Goal: Information Seeking & Learning: Learn about a topic

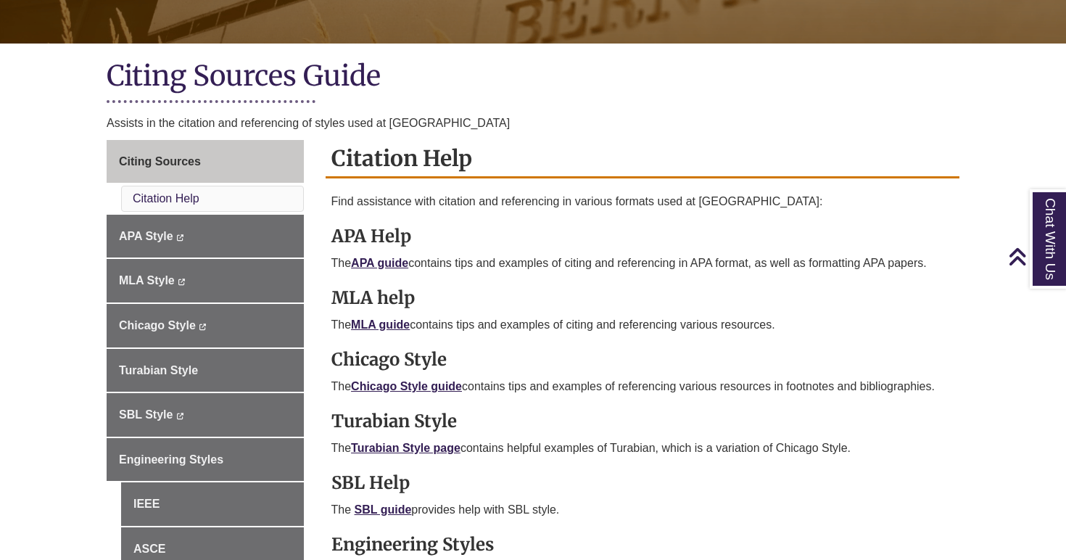
scroll to position [287, 0]
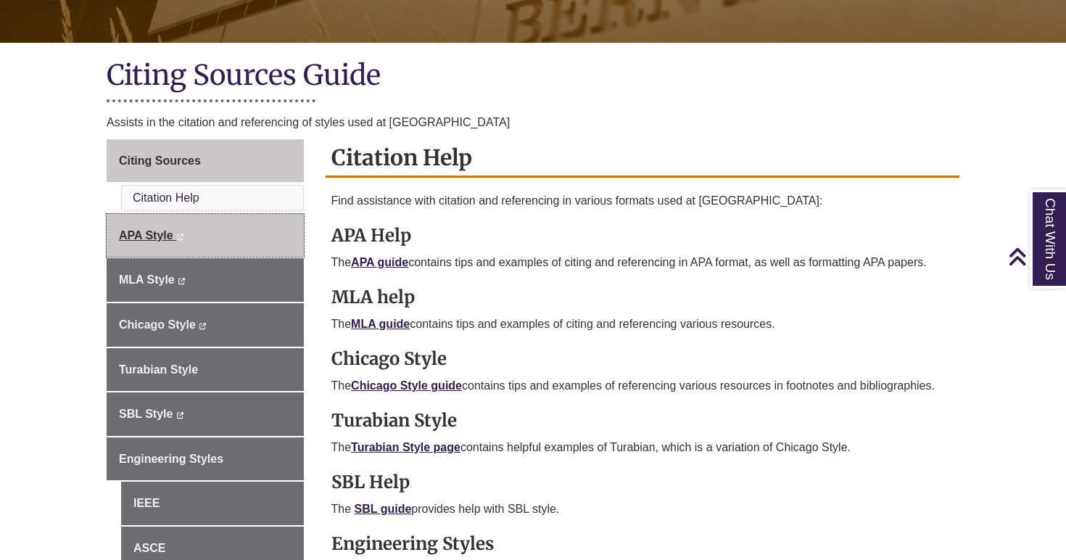
click at [192, 236] on link "APA Style This link opens in a new window This link opens in a new window" at bounding box center [205, 236] width 197 height 44
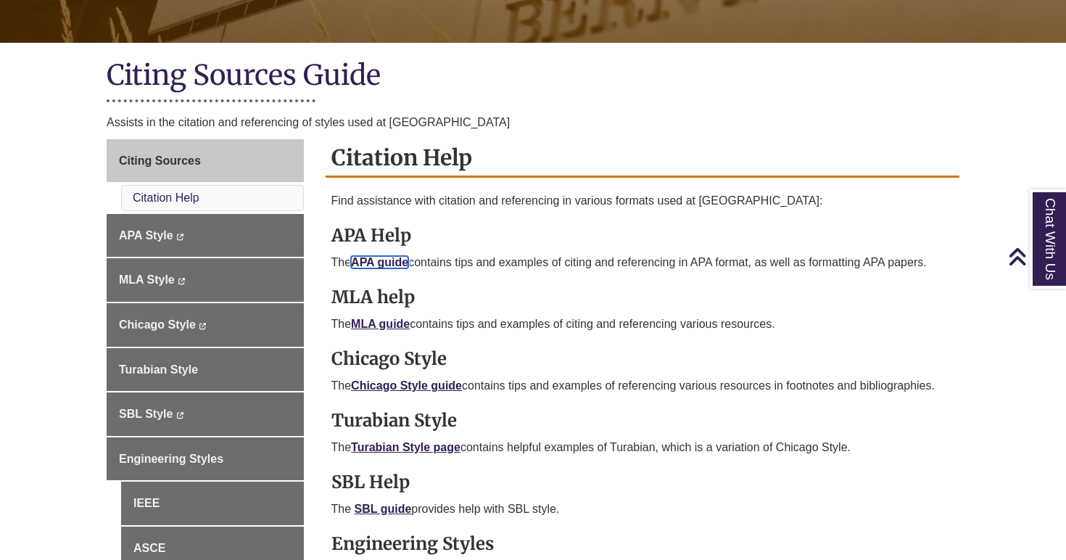
click at [378, 263] on link "APA guide" at bounding box center [379, 262] width 57 height 12
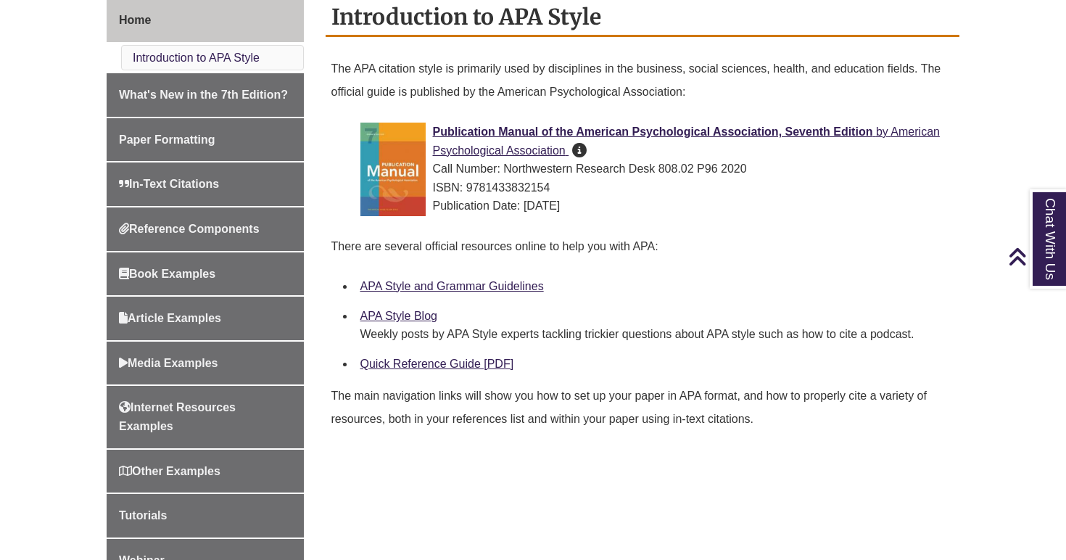
scroll to position [449, 0]
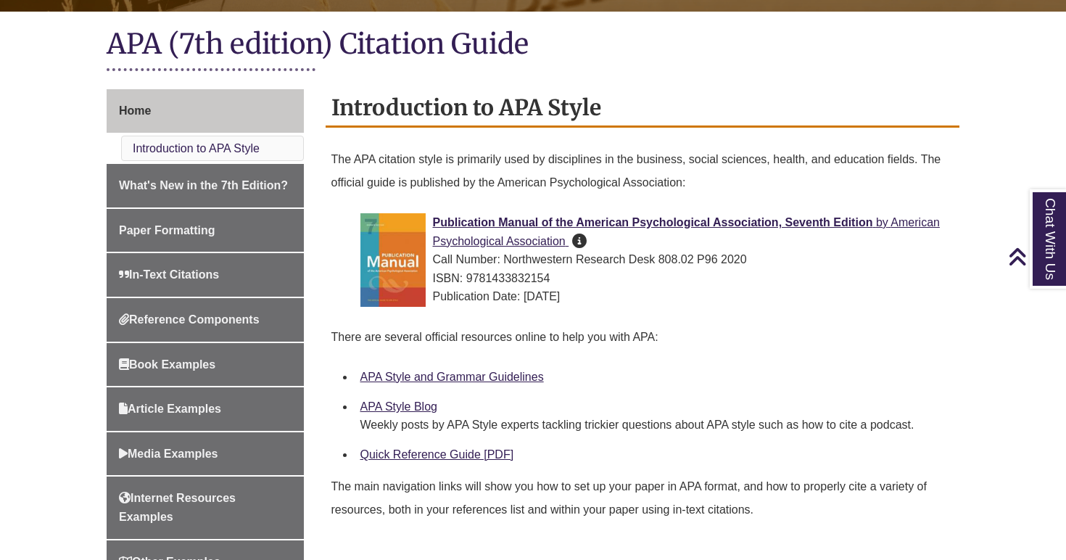
scroll to position [318, 0]
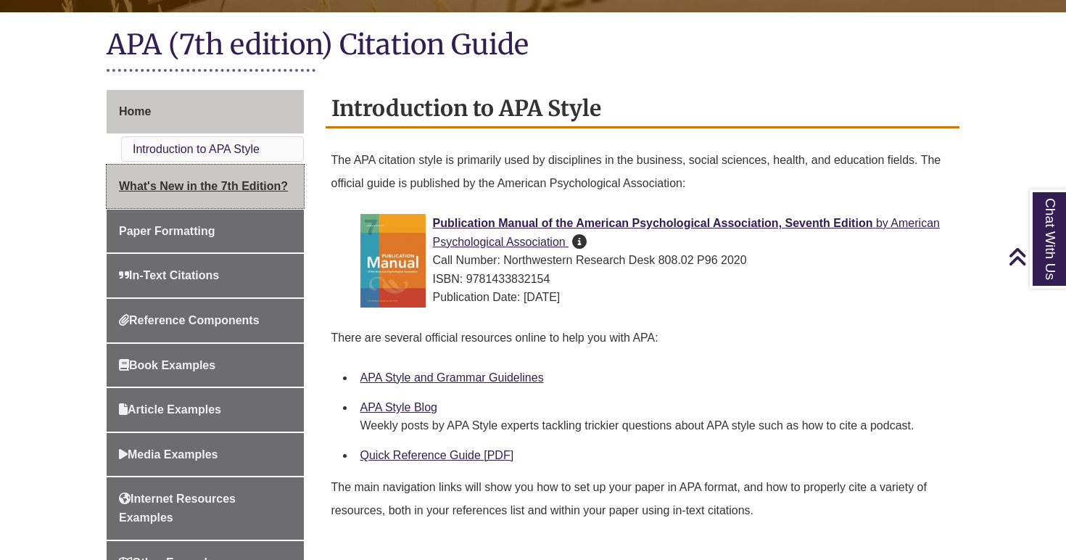
click at [210, 196] on link "What's New in the 7th Edition?" at bounding box center [205, 187] width 197 height 44
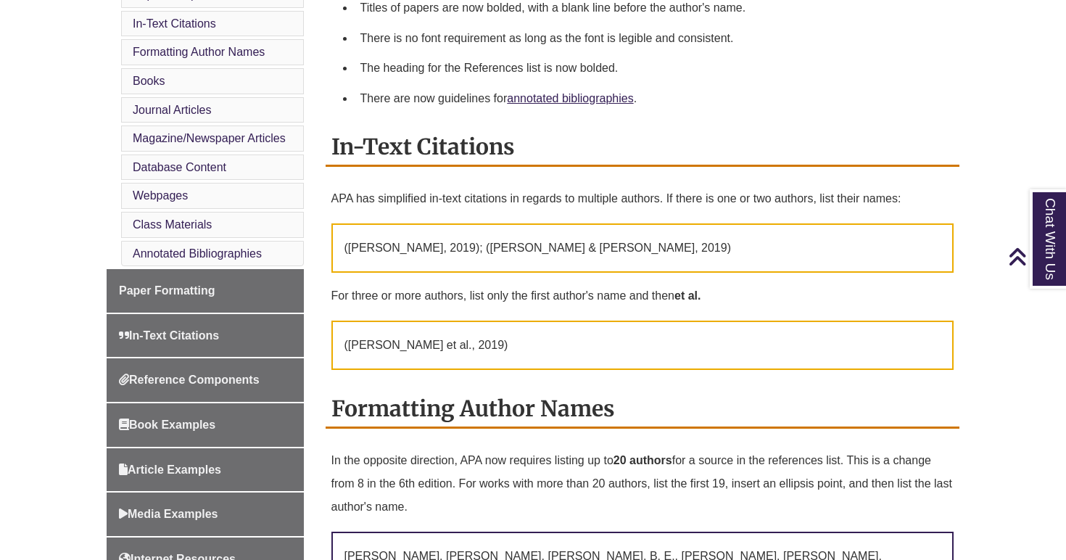
scroll to position [530, 0]
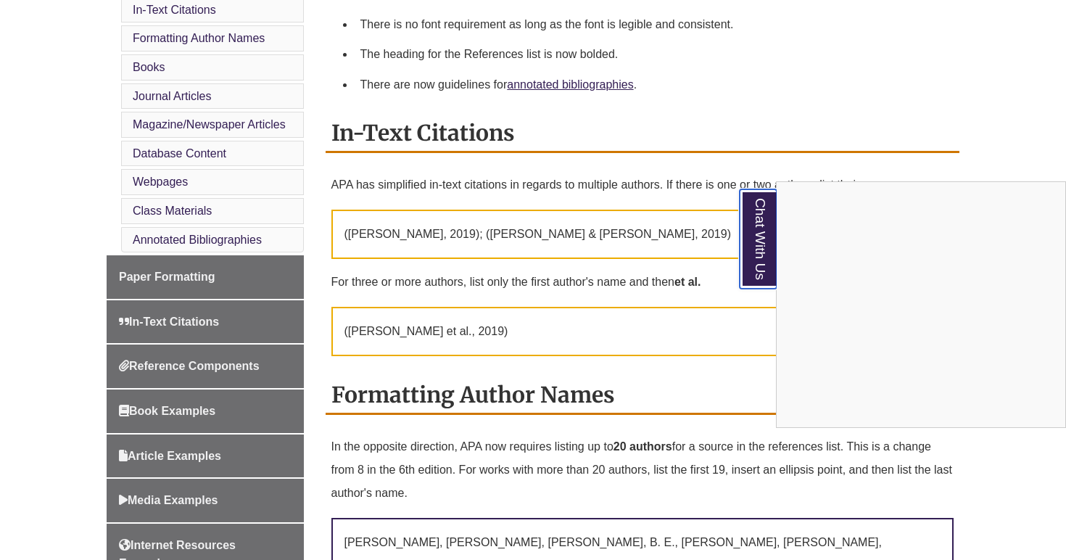
click at [761, 226] on link "Chat With Us" at bounding box center [758, 238] width 37 height 99
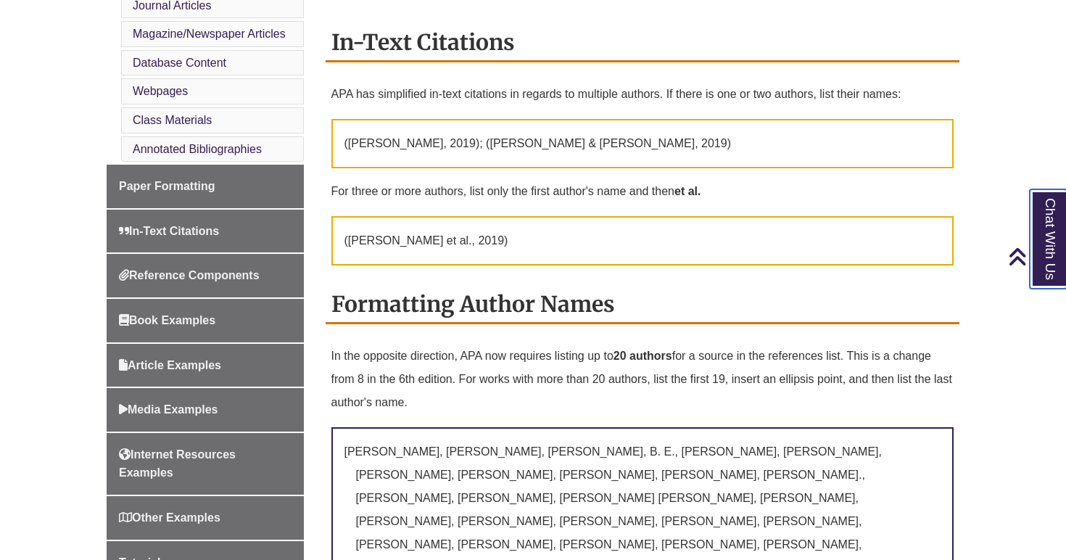
scroll to position [624, 0]
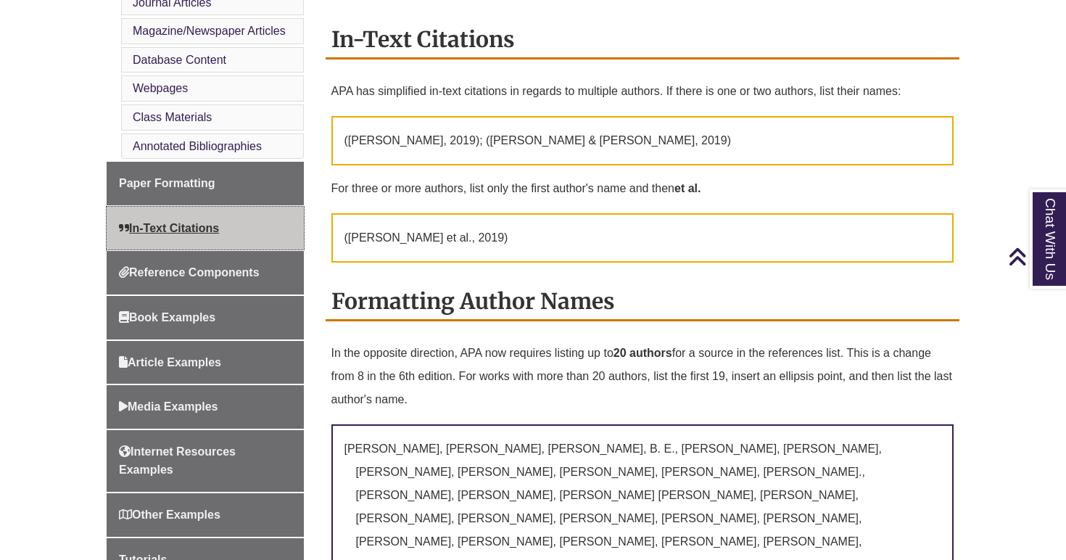
click at [215, 231] on span "In-Text Citations" at bounding box center [169, 228] width 100 height 12
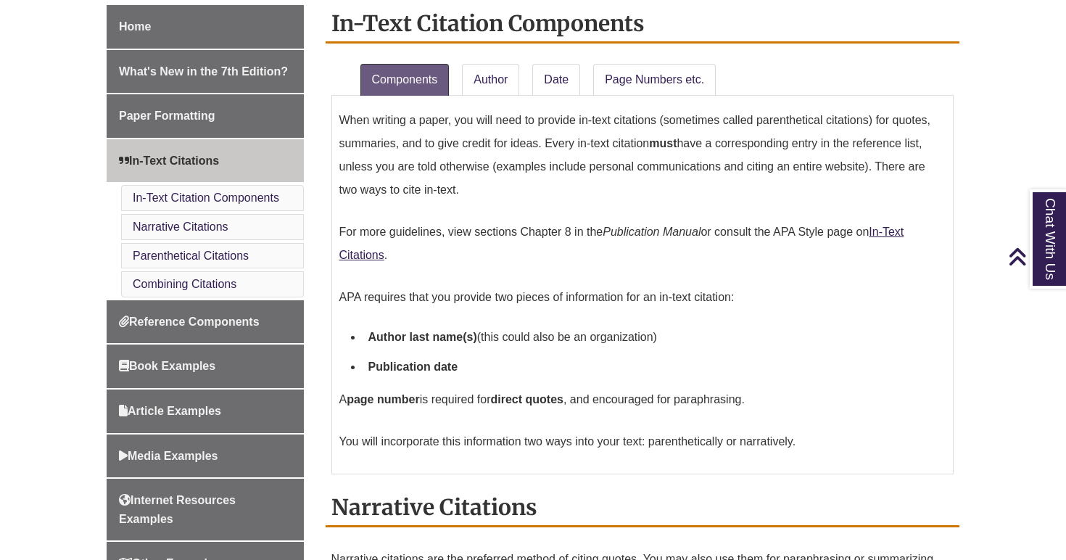
scroll to position [426, 0]
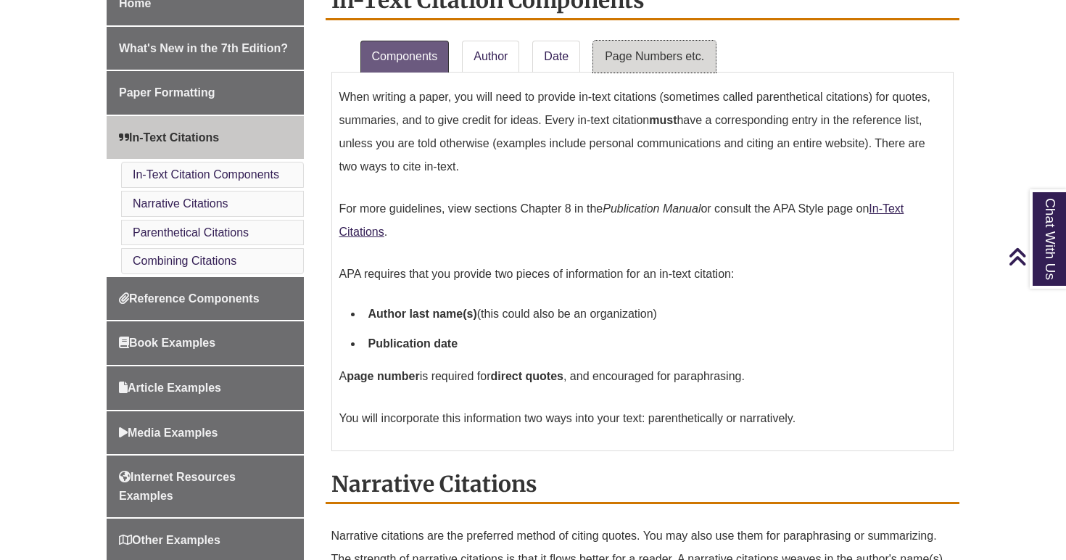
click at [651, 62] on link "Page Numbers etc." at bounding box center [654, 57] width 123 height 32
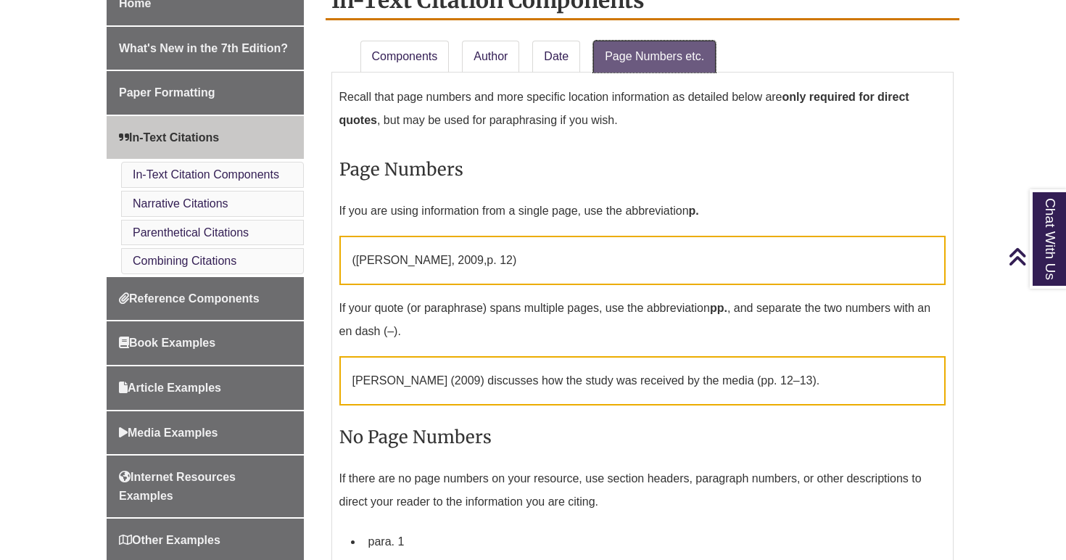
scroll to position [431, 0]
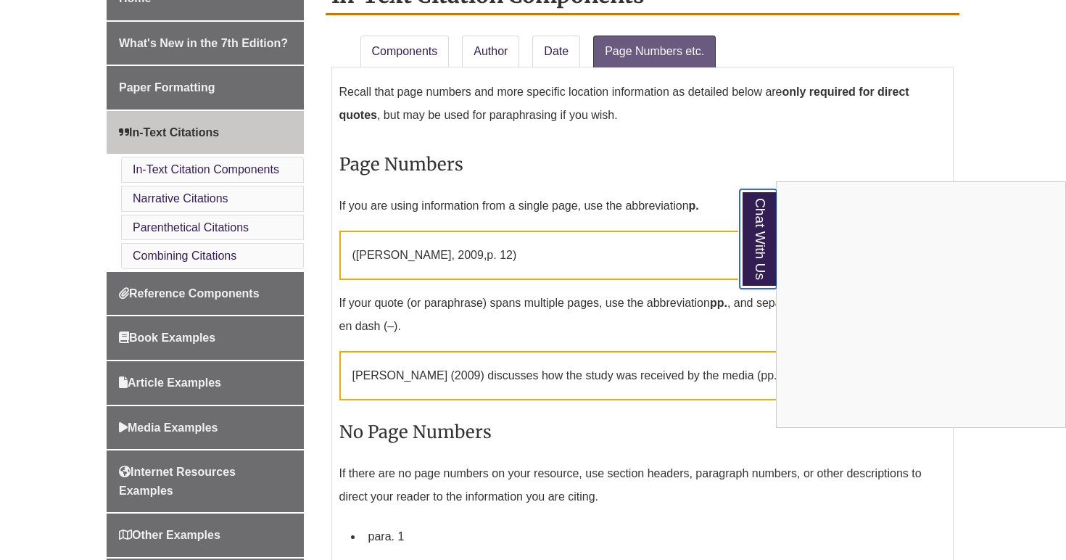
click at [763, 236] on link "Chat With Us" at bounding box center [758, 238] width 37 height 99
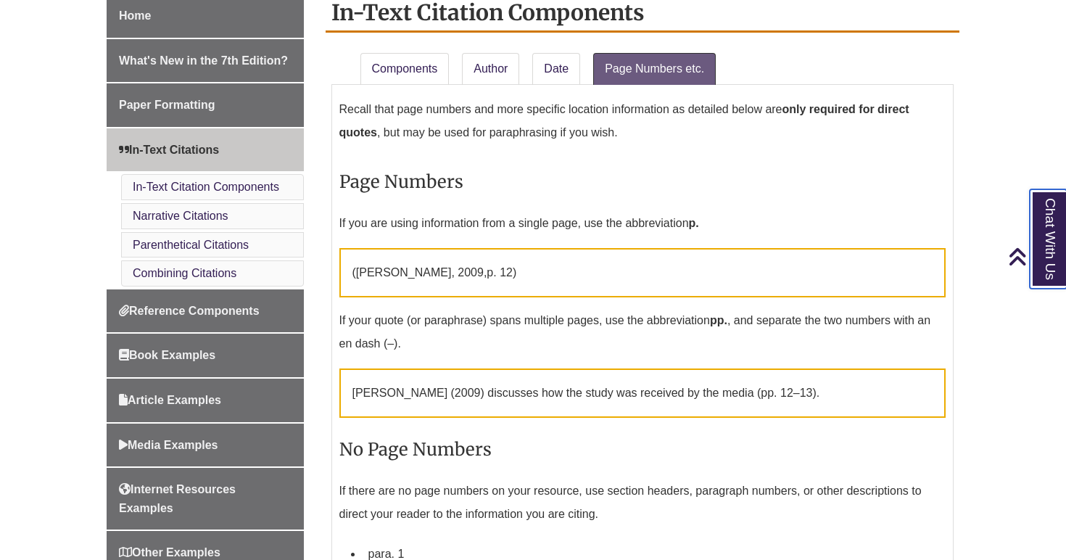
scroll to position [376, 0]
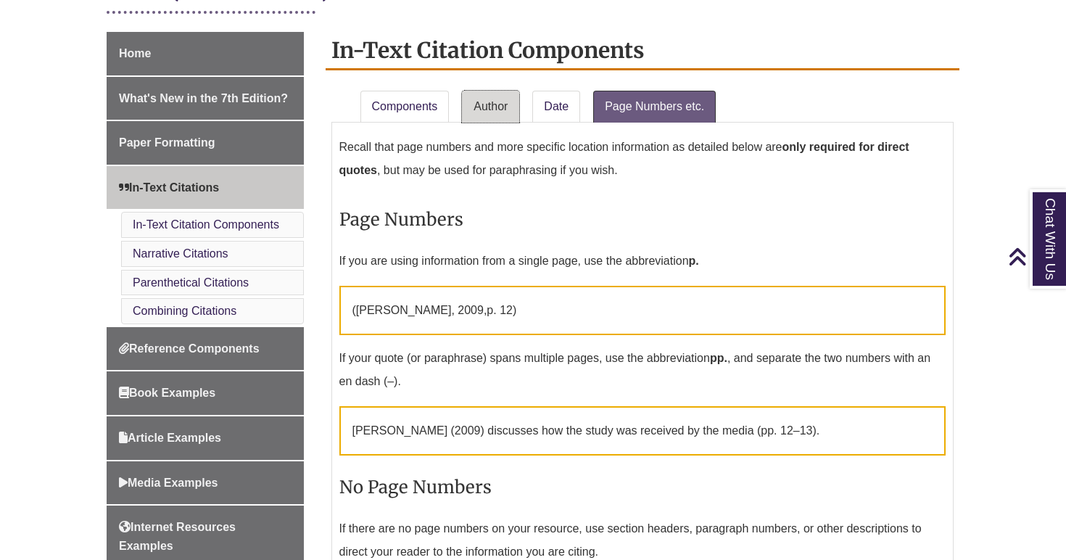
click at [480, 115] on link "Author" at bounding box center [490, 107] width 57 height 32
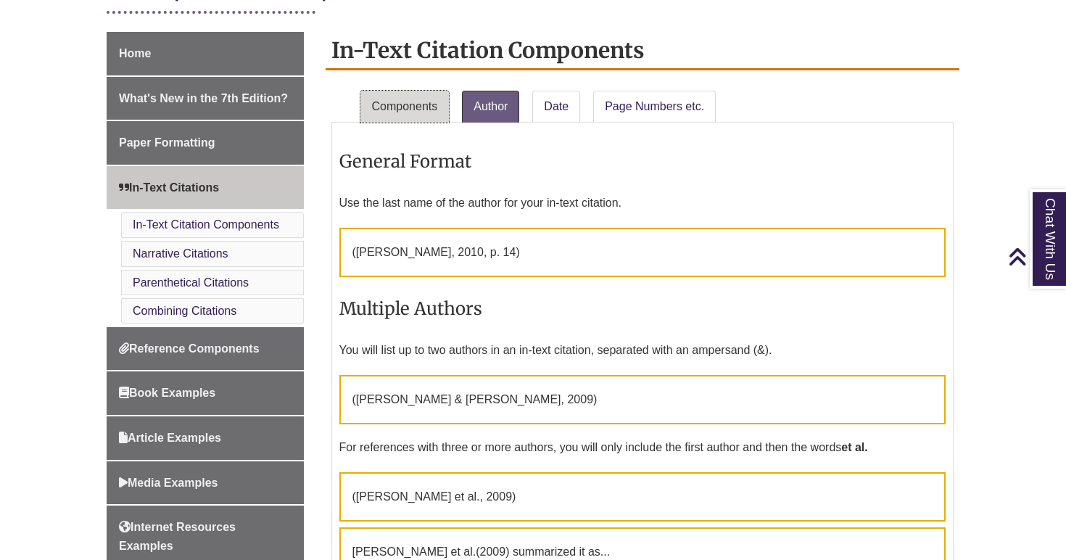
click at [424, 111] on link "Components" at bounding box center [405, 107] width 89 height 32
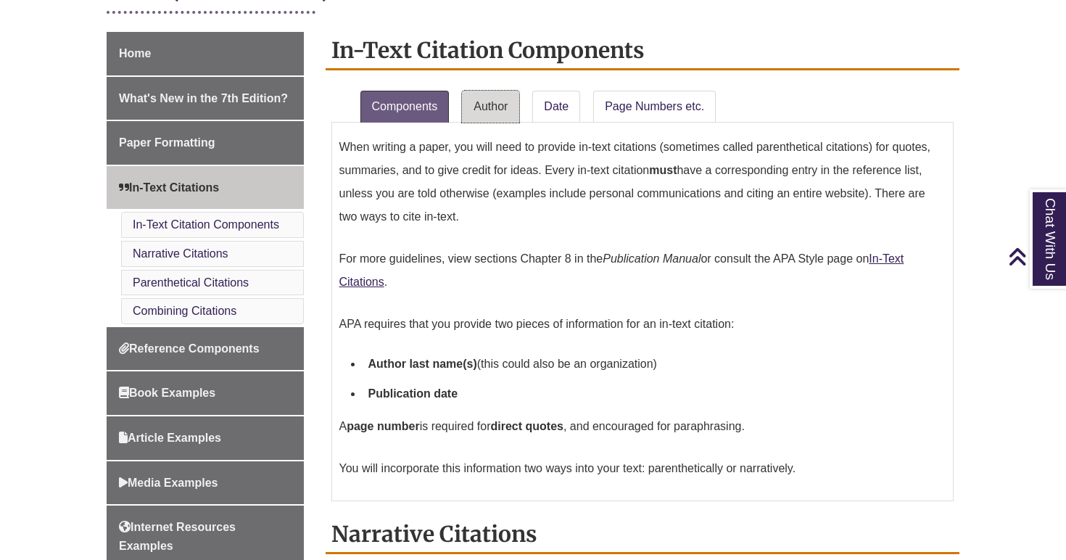
click at [480, 109] on link "Author" at bounding box center [490, 107] width 57 height 32
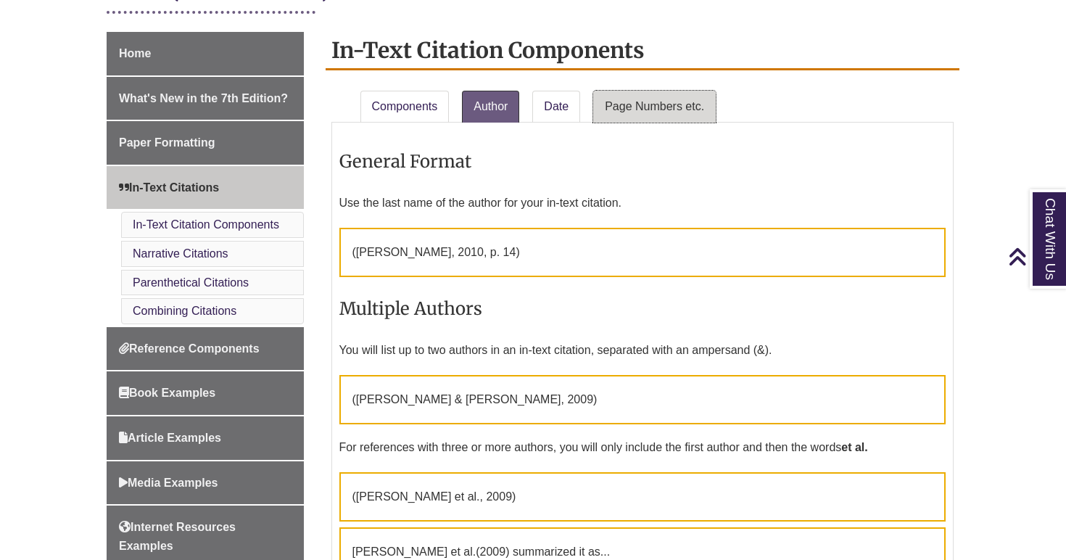
click at [617, 112] on link "Page Numbers etc." at bounding box center [654, 107] width 123 height 32
